Goal: Task Accomplishment & Management: Use online tool/utility

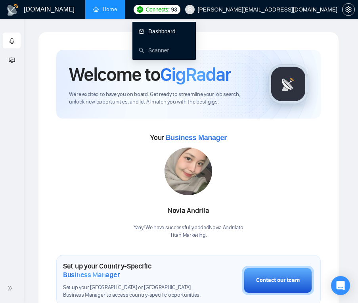
click at [165, 30] on link "Dashboard" at bounding box center [157, 31] width 37 height 6
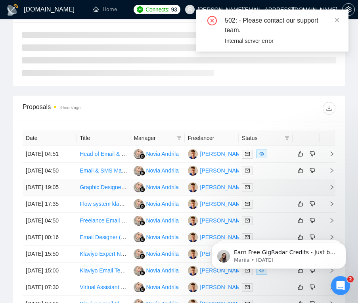
scroll to position [399, 0]
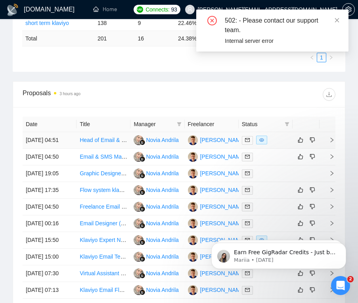
click at [103, 143] on link "Head of Email & Retention" at bounding box center [112, 140] width 65 height 6
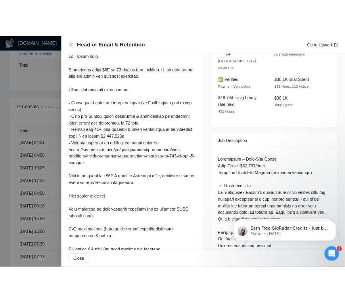
scroll to position [227, 0]
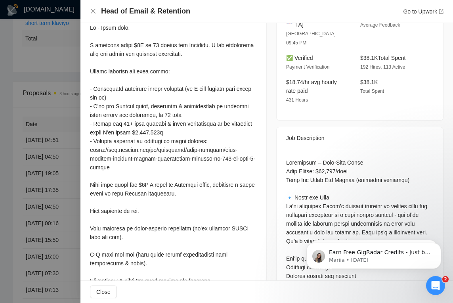
click at [45, 89] on div at bounding box center [226, 151] width 453 height 303
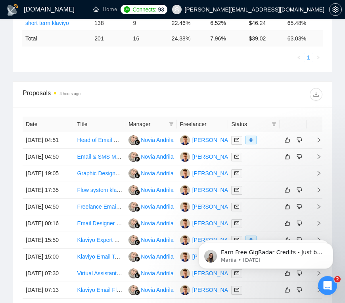
scroll to position [0, 0]
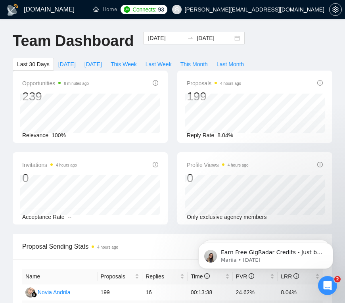
click at [135, 10] on icon "ellipsis" at bounding box center [136, 9] width 6 height 6
click at [173, 44] on div "[DATE] [DATE]" at bounding box center [193, 45] width 111 height 26
click at [139, 12] on li at bounding box center [135, 9] width 21 height 19
click at [134, 11] on icon "ellipsis" at bounding box center [136, 9] width 6 height 6
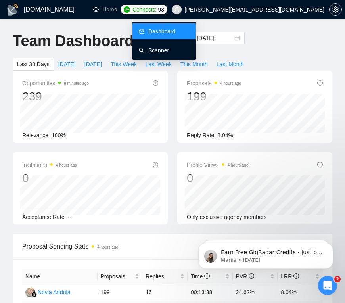
click at [154, 50] on link "Scanner" at bounding box center [154, 50] width 30 height 6
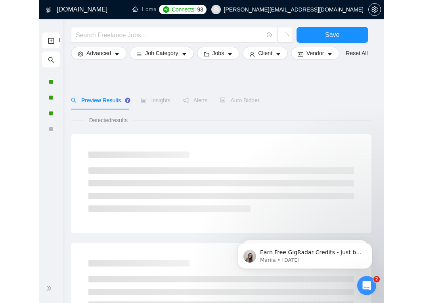
scroll to position [44, 0]
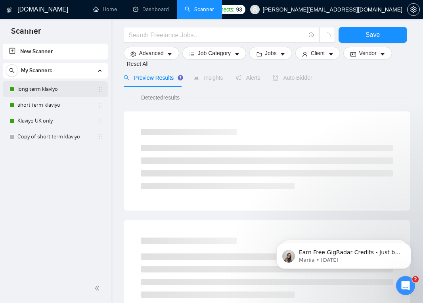
click at [69, 89] on link "long term klaviyo" at bounding box center [54, 89] width 75 height 16
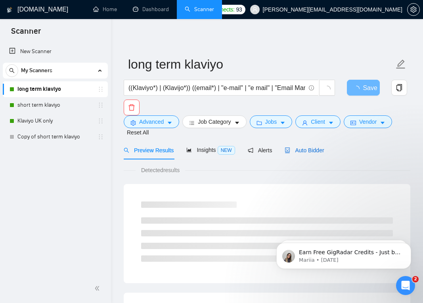
click at [316, 149] on span "Auto Bidder" at bounding box center [304, 150] width 39 height 6
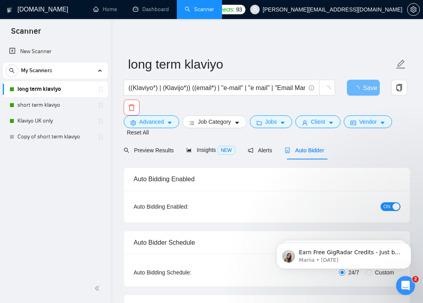
radio input "false"
radio input "true"
checkbox input "true"
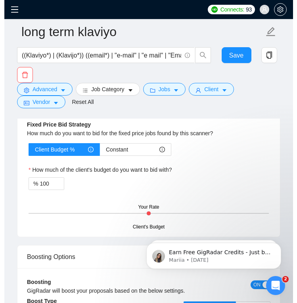
scroll to position [1648, 0]
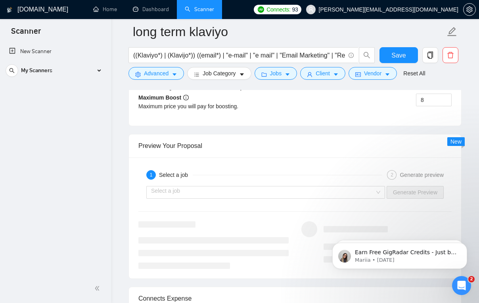
drag, startPoint x: 56, startPoint y: 206, endPoint x: 59, endPoint y: 201, distance: 5.5
click at [59, 205] on div "New Scanner My Scanners long term klaviyo short term klaviyo Klaviyo UK only Co…" at bounding box center [55, 158] width 111 height 232
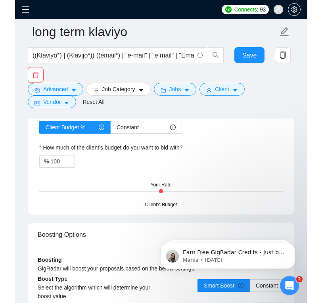
scroll to position [1650, 0]
